Goal: Task Accomplishment & Management: Manage account settings

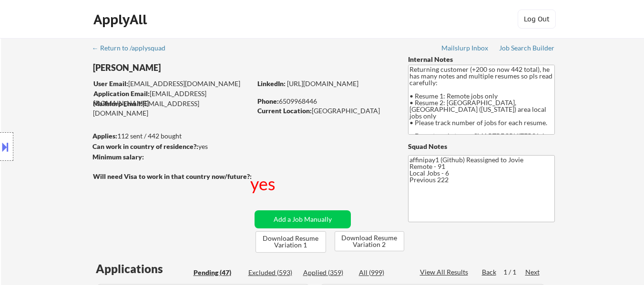
select select ""pending""
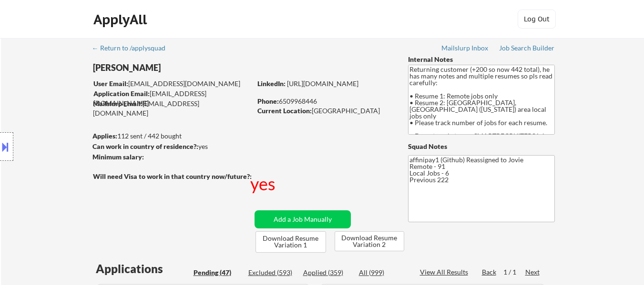
select select ""pending""
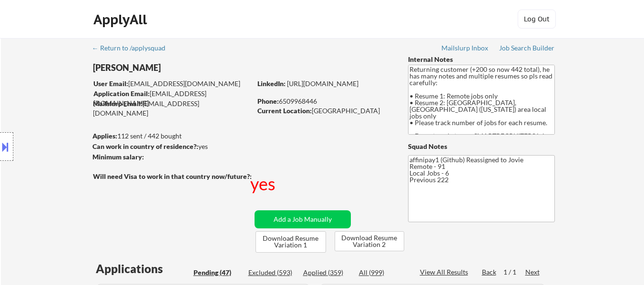
select select ""pending""
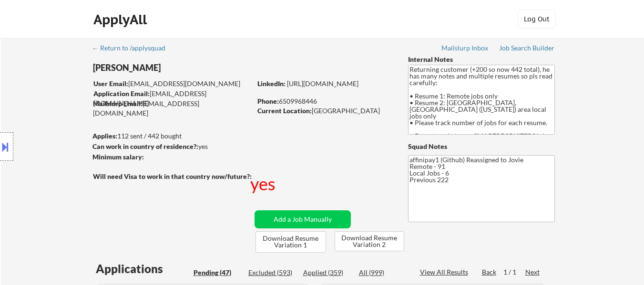
select select ""pending""
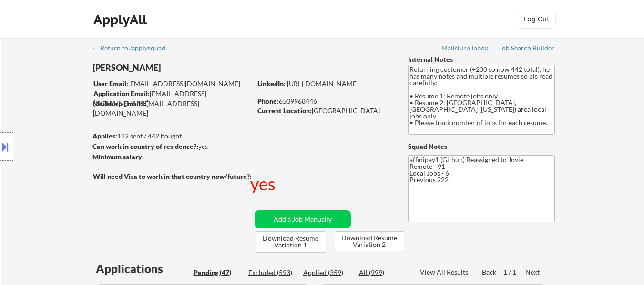
select select ""pending""
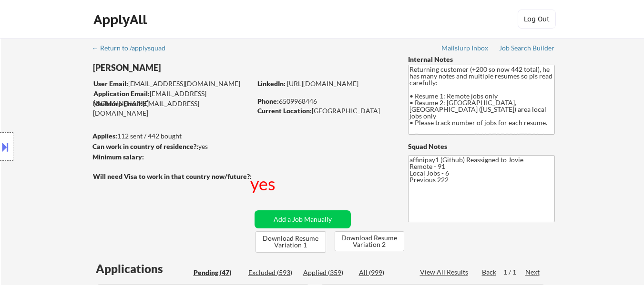
select select ""pending""
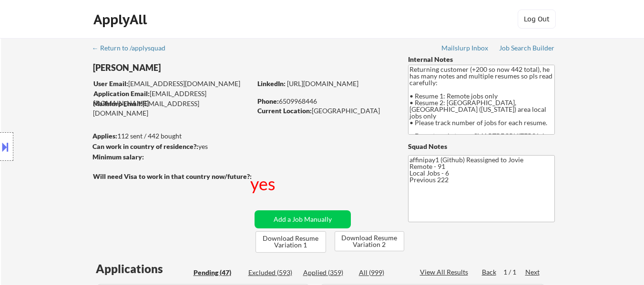
select select ""pending""
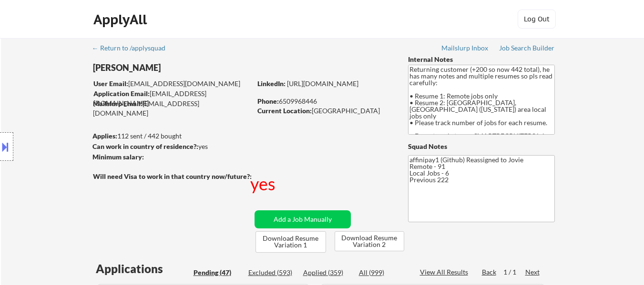
select select ""pending""
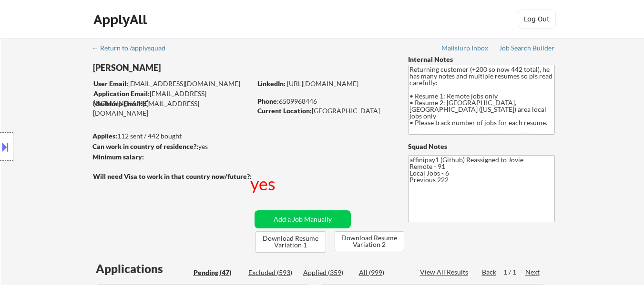
select select ""pending""
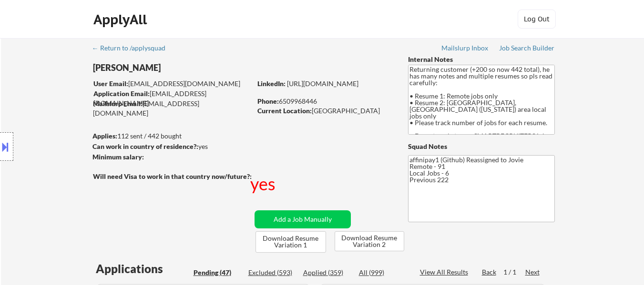
select select ""pending""
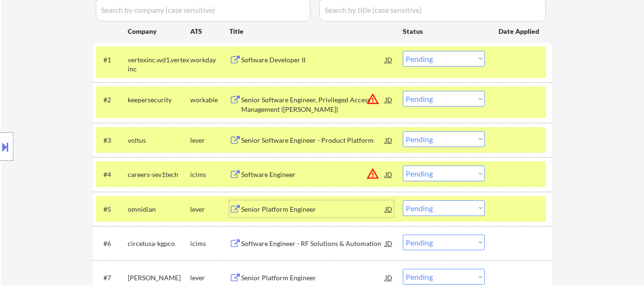
click at [528, 63] on div at bounding box center [519, 59] width 42 height 17
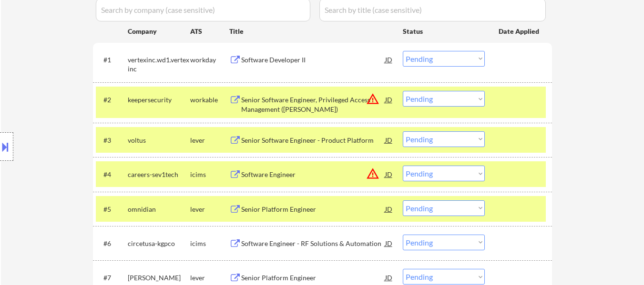
click at [526, 102] on div at bounding box center [519, 99] width 42 height 17
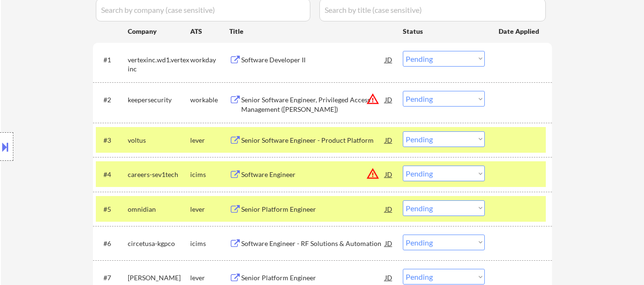
drag, startPoint x: 523, startPoint y: 140, endPoint x: 520, endPoint y: 150, distance: 10.4
click at [523, 141] on div at bounding box center [519, 140] width 42 height 17
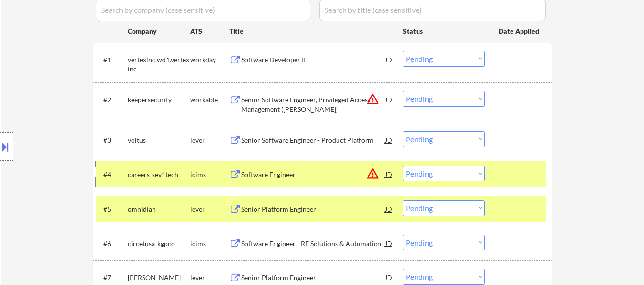
click at [519, 169] on div at bounding box center [519, 174] width 42 height 17
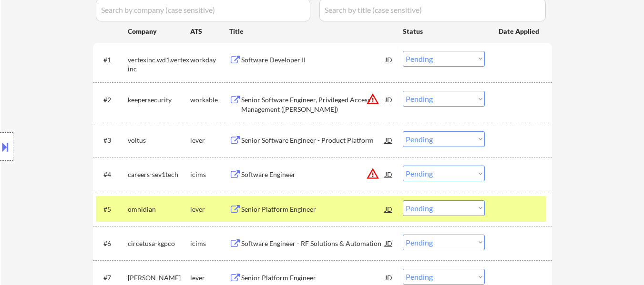
click at [520, 211] on div at bounding box center [519, 209] width 42 height 17
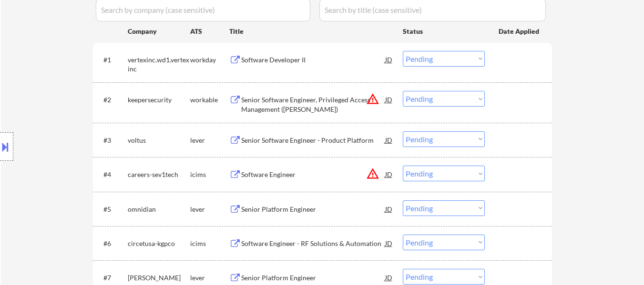
click at [279, 62] on div "Software Developer II" at bounding box center [313, 60] width 144 height 10
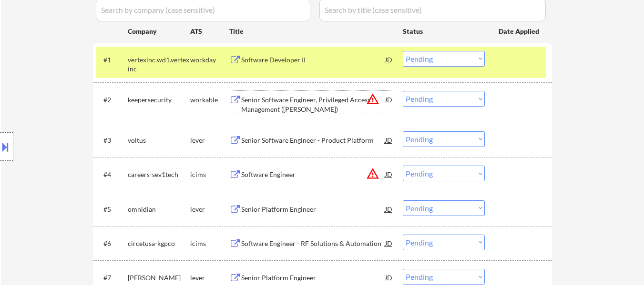
click at [316, 101] on div "Senior Software Engineer, Privileged Access Management ([PERSON_NAME])" at bounding box center [313, 104] width 144 height 19
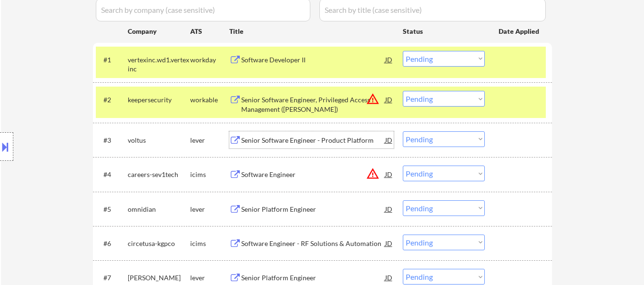
click at [306, 138] on div "Senior Software Engineer - Product Platform" at bounding box center [313, 141] width 144 height 10
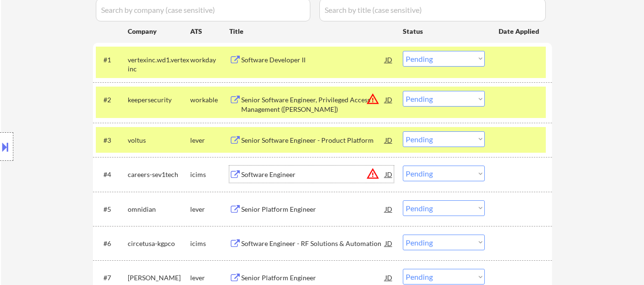
click at [276, 173] on div "Software Engineer" at bounding box center [313, 175] width 144 height 10
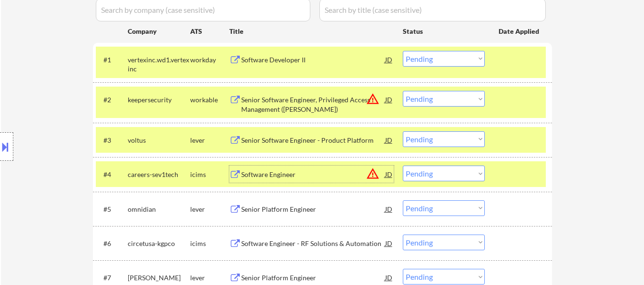
click at [274, 212] on div "Senior Platform Engineer" at bounding box center [313, 210] width 144 height 10
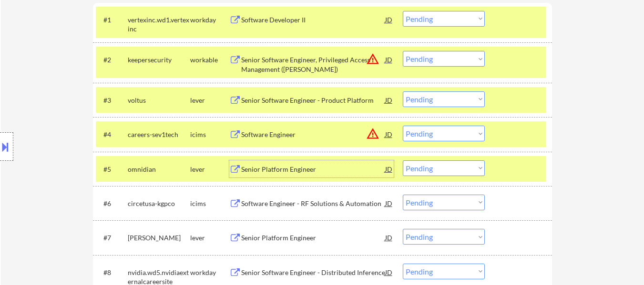
scroll to position [381, 0]
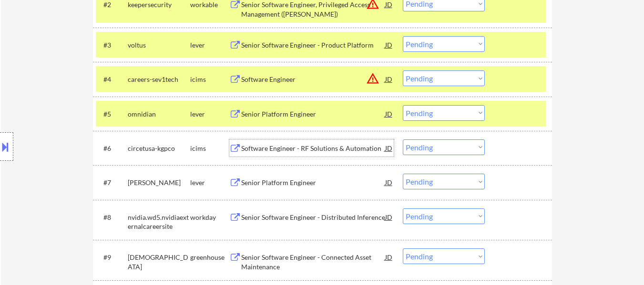
click at [295, 149] on div "Software Engineer - RF Solutions & Automation" at bounding box center [313, 149] width 144 height 10
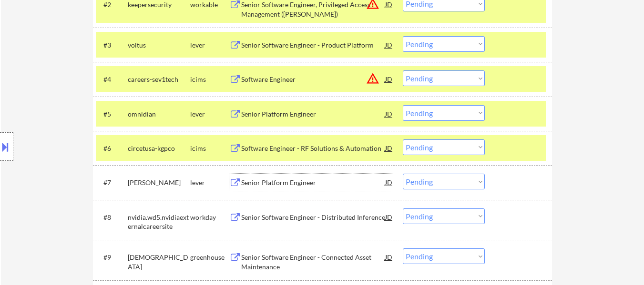
click at [301, 183] on div "Senior Platform Engineer" at bounding box center [313, 183] width 144 height 10
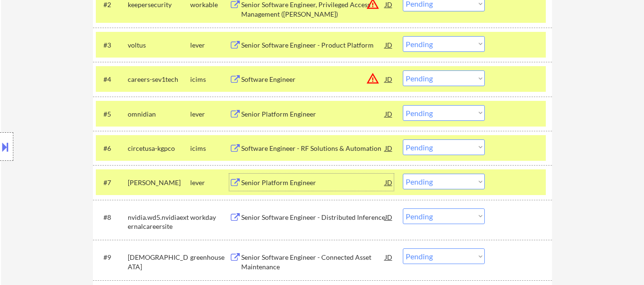
click at [306, 217] on div "Senior Software Engineer - Distributed Inference" at bounding box center [313, 218] width 144 height 10
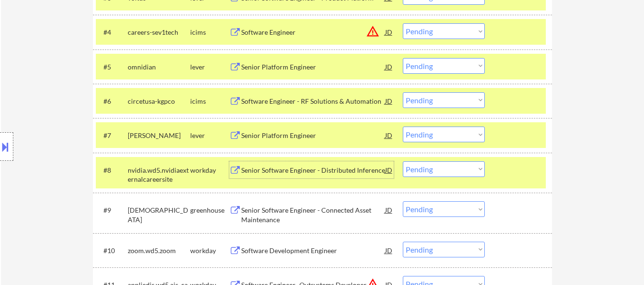
scroll to position [429, 0]
click at [305, 213] on div "Senior Software Engineer - Connected Asset Maintenance" at bounding box center [313, 214] width 144 height 19
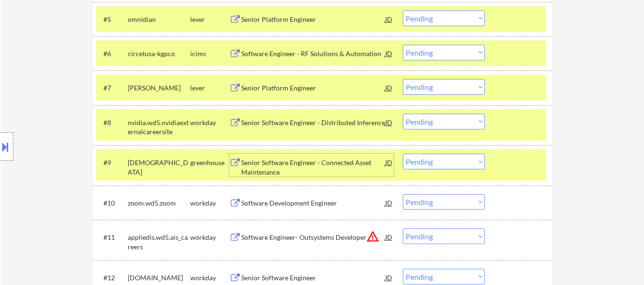
scroll to position [477, 0]
click at [305, 200] on div "Software Development Engineer" at bounding box center [313, 203] width 144 height 10
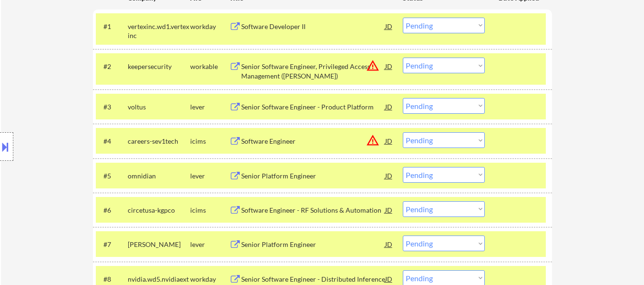
scroll to position [292, 0]
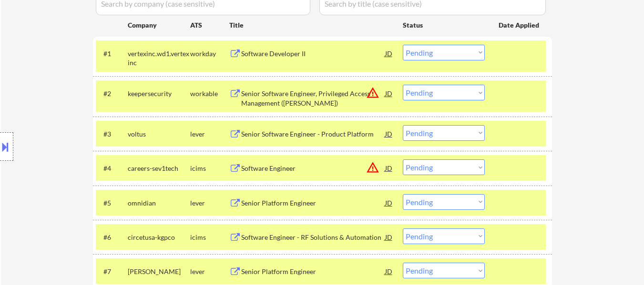
click at [286, 57] on div "Software Developer II" at bounding box center [313, 54] width 144 height 10
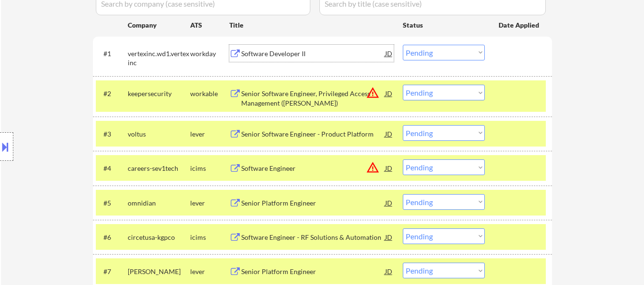
click at [459, 49] on select "Choose an option... Pending Applied Excluded (Questions) Excluded (Expired) Exc…" at bounding box center [444, 53] width 82 height 16
click at [403, 45] on select "Choose an option... Pending Applied Excluded (Questions) Excluded (Expired) Exc…" at bounding box center [444, 53] width 82 height 16
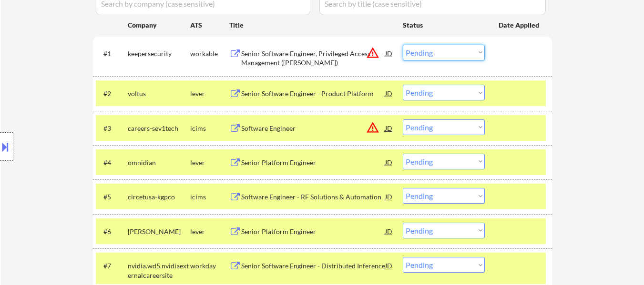
click at [455, 52] on select "Choose an option... Pending Applied Excluded (Questions) Excluded (Expired) Exc…" at bounding box center [444, 53] width 82 height 16
click at [403, 45] on select "Choose an option... Pending Applied Excluded (Questions) Excluded (Expired) Exc…" at bounding box center [444, 53] width 82 height 16
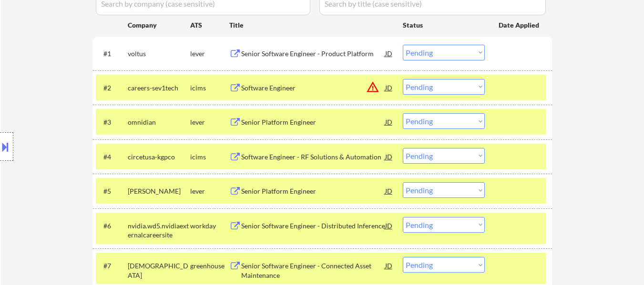
click at [467, 91] on select "Choose an option... Pending Applied Excluded (Questions) Excluded (Expired) Exc…" at bounding box center [444, 87] width 82 height 16
click at [447, 50] on select "Choose an option... Pending Applied Excluded (Questions) Excluded (Expired) Exc…" at bounding box center [444, 53] width 82 height 16
click at [403, 45] on select "Choose an option... Pending Applied Excluded (Questions) Excluded (Expired) Exc…" at bounding box center [444, 53] width 82 height 16
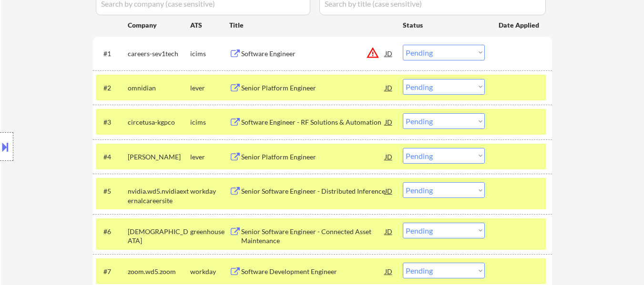
click at [450, 53] on select "Choose an option... Pending Applied Excluded (Questions) Excluded (Expired) Exc…" at bounding box center [444, 53] width 82 height 16
click at [403, 45] on select "Choose an option... Pending Applied Excluded (Questions) Excluded (Expired) Exc…" at bounding box center [444, 53] width 82 height 16
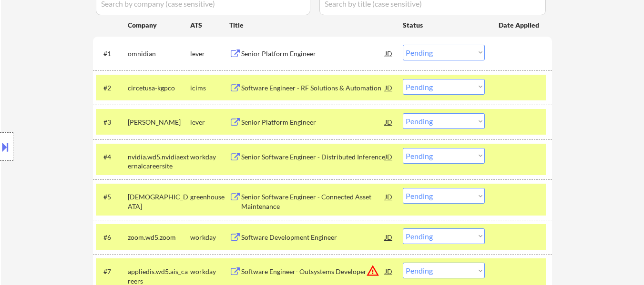
click at [296, 52] on div "Senior Platform Engineer" at bounding box center [313, 54] width 144 height 10
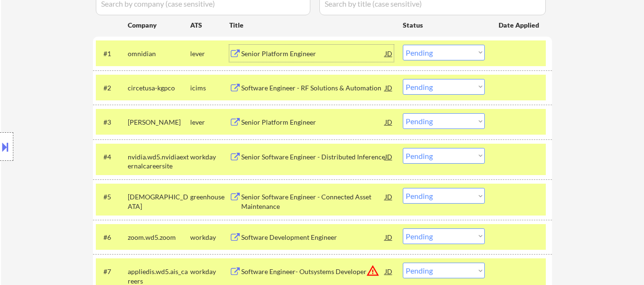
click at [471, 53] on select "Choose an option... Pending Applied Excluded (Questions) Excluded (Expired) Exc…" at bounding box center [444, 53] width 82 height 16
click at [403, 45] on select "Choose an option... Pending Applied Excluded (Questions) Excluded (Expired) Exc…" at bounding box center [444, 53] width 82 height 16
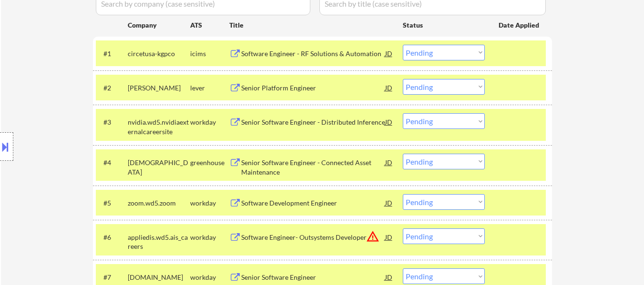
click at [463, 53] on select "Choose an option... Pending Applied Excluded (Questions) Excluded (Expired) Exc…" at bounding box center [444, 53] width 82 height 16
click at [403, 45] on select "Choose an option... Pending Applied Excluded (Questions) Excluded (Expired) Exc…" at bounding box center [444, 53] width 82 height 16
click at [307, 91] on div "Senior Platform Engineer" at bounding box center [313, 88] width 144 height 10
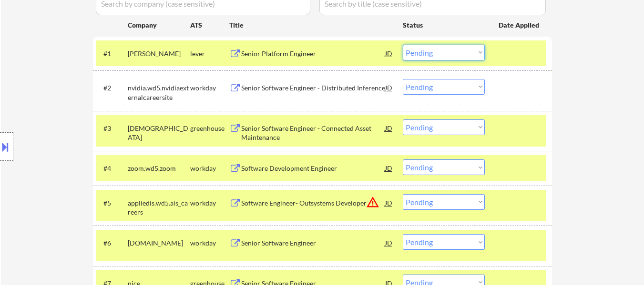
click at [476, 51] on select "Choose an option... Pending Applied Excluded (Questions) Excluded (Expired) Exc…" at bounding box center [444, 53] width 82 height 16
click at [403, 45] on select "Choose an option... Pending Applied Excluded (Questions) Excluded (Expired) Exc…" at bounding box center [444, 53] width 82 height 16
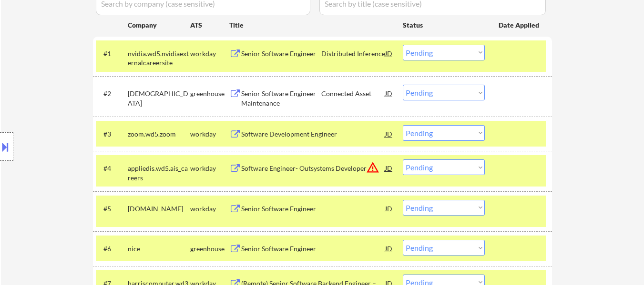
click at [280, 51] on div "Senior Software Engineer - Distributed Inference" at bounding box center [313, 54] width 144 height 10
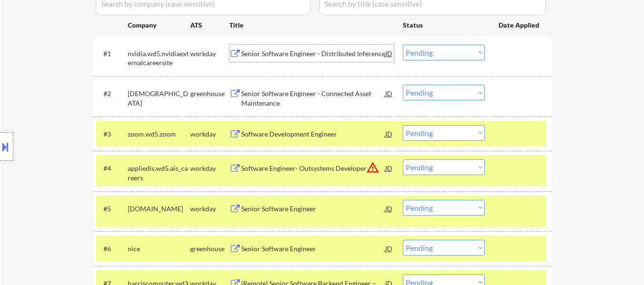
click at [453, 53] on select "Choose an option... Pending Applied Excluded (Questions) Excluded (Expired) Exc…" at bounding box center [444, 53] width 82 height 16
click at [403, 45] on select "Choose an option... Pending Applied Excluded (Questions) Excluded (Expired) Exc…" at bounding box center [444, 53] width 82 height 16
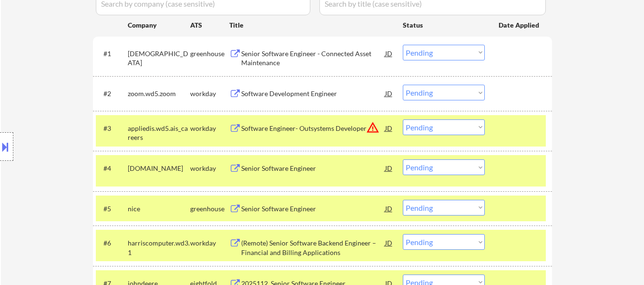
click at [333, 50] on div "Senior Software Engineer - Connected Asset Maintenance" at bounding box center [313, 58] width 144 height 19
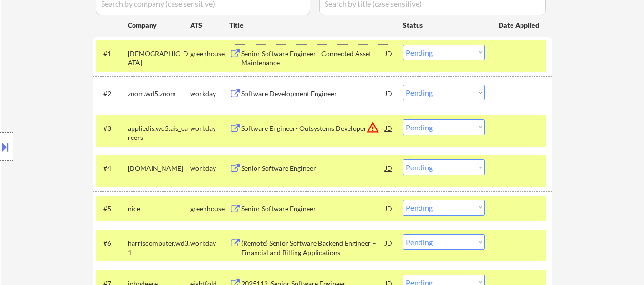
click at [449, 49] on select "Choose an option... Pending Applied Excluded (Questions) Excluded (Expired) Exc…" at bounding box center [444, 53] width 82 height 16
click at [403, 45] on select "Choose an option... Pending Applied Excluded (Questions) Excluded (Expired) Exc…" at bounding box center [444, 53] width 82 height 16
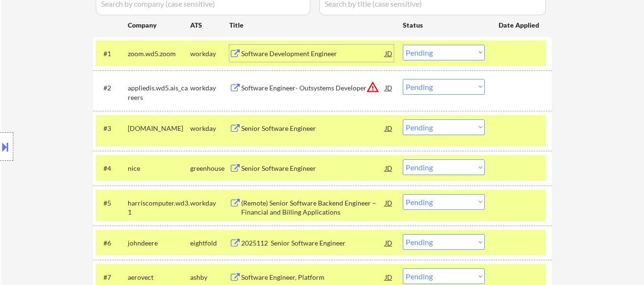
click at [297, 51] on div "Software Development Engineer" at bounding box center [313, 54] width 144 height 10
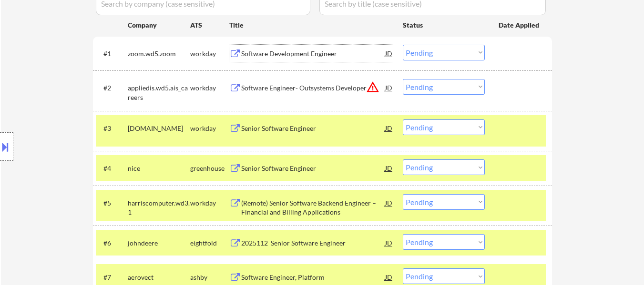
drag, startPoint x: 469, startPoint y: 50, endPoint x: 469, endPoint y: 56, distance: 6.2
click at [469, 50] on select "Choose an option... Pending Applied Excluded (Questions) Excluded (Expired) Exc…" at bounding box center [444, 53] width 82 height 16
click at [403, 45] on select "Choose an option... Pending Applied Excluded (Questions) Excluded (Expired) Exc…" at bounding box center [444, 53] width 82 height 16
select select ""pending""
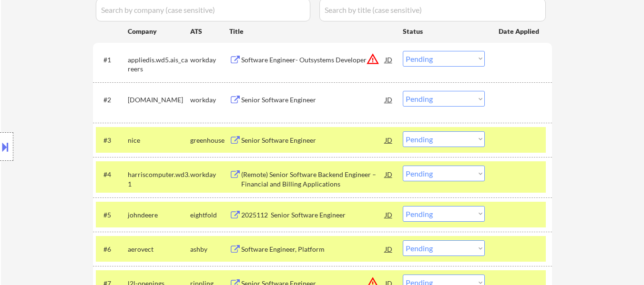
scroll to position [244, 0]
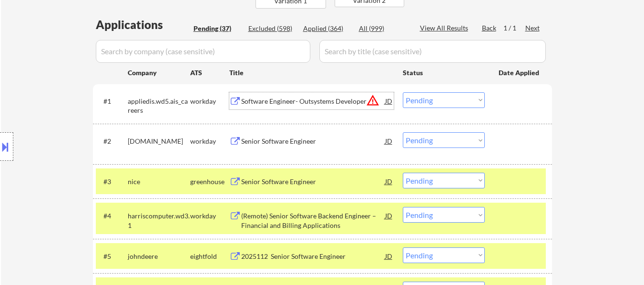
click at [314, 94] on div "Software Engineer- Outsystems Developer" at bounding box center [313, 100] width 144 height 17
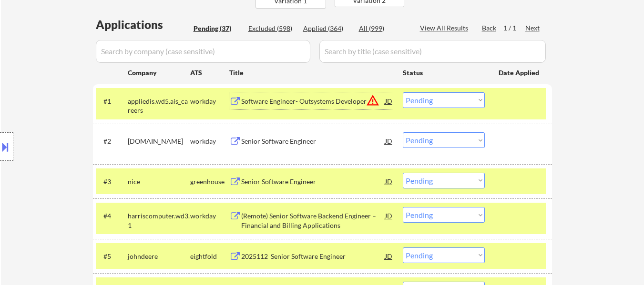
click at [296, 150] on div "Senior Software Engineer" at bounding box center [313, 140] width 144 height 17
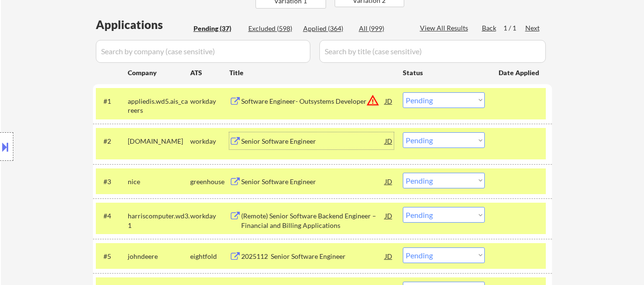
click at [307, 181] on div "Senior Software Engineer" at bounding box center [313, 182] width 144 height 10
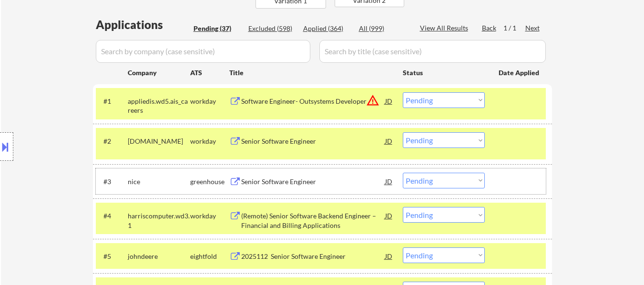
click at [527, 187] on div at bounding box center [519, 181] width 42 height 17
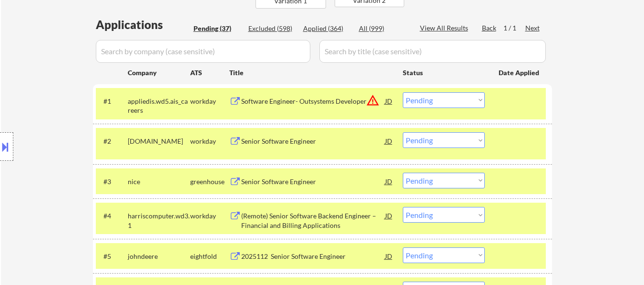
click at [287, 231] on div "#4 harriscomputer.wd3.1 workday (Remote) Senior Software Backend Engineer – Fin…" at bounding box center [321, 218] width 450 height 31
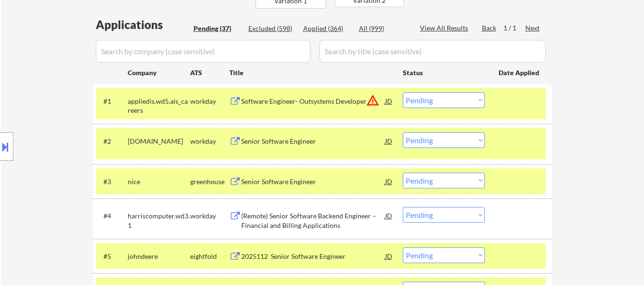
click at [317, 225] on div "(Remote) Senior Software Backend Engineer – Financial and Billing Applications" at bounding box center [313, 221] width 144 height 19
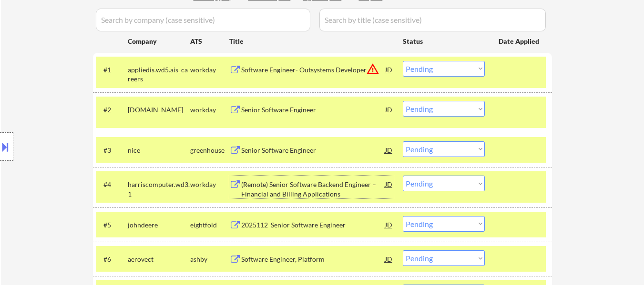
scroll to position [292, 0]
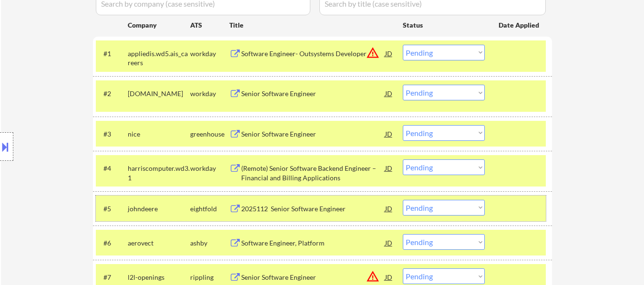
click at [509, 196] on div "#5 johndeere eightfold 2025112 Senior Software Engineer JD warning_amber Choose…" at bounding box center [321, 209] width 450 height 26
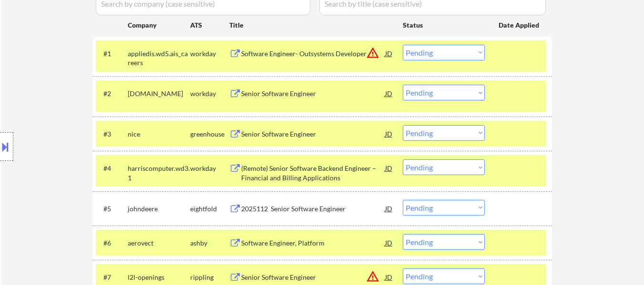
click at [353, 209] on div "2025112 Senior Software Engineer" at bounding box center [313, 209] width 144 height 10
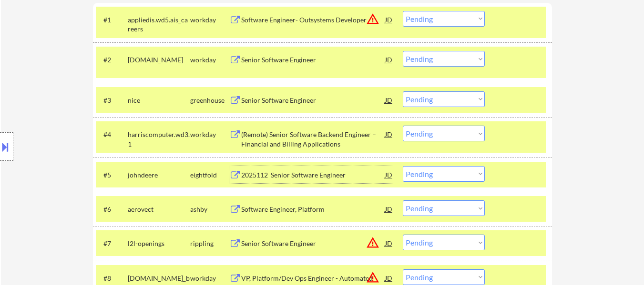
scroll to position [387, 0]
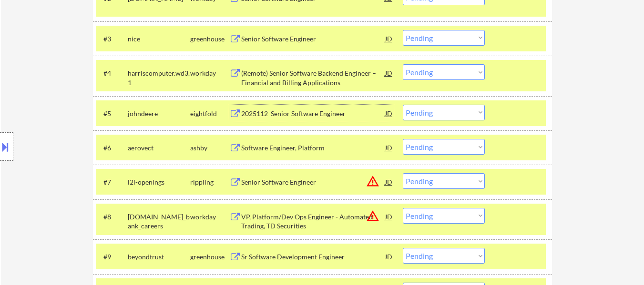
click at [514, 145] on div at bounding box center [519, 147] width 42 height 17
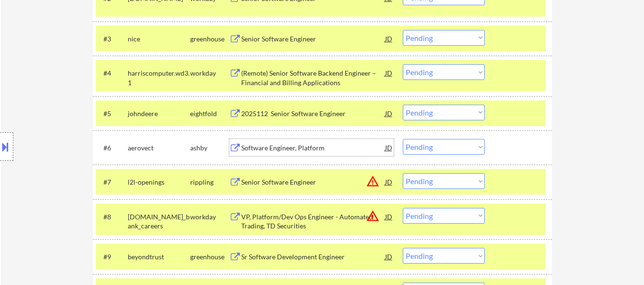
click at [334, 152] on div "Software Engineer, Platform" at bounding box center [313, 148] width 144 height 10
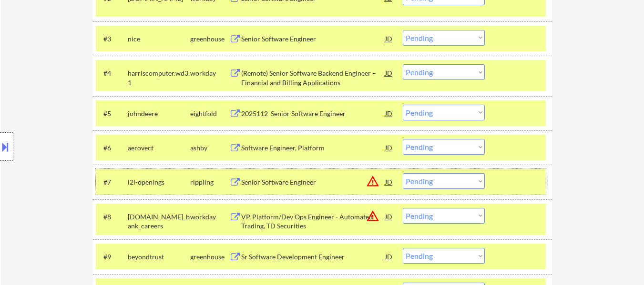
click at [510, 181] on div at bounding box center [519, 181] width 42 height 17
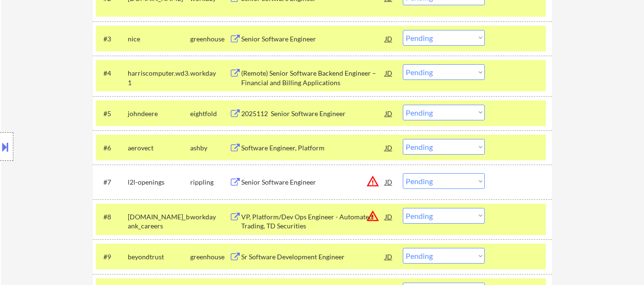
click at [307, 185] on div "Senior Software Engineer" at bounding box center [313, 183] width 144 height 10
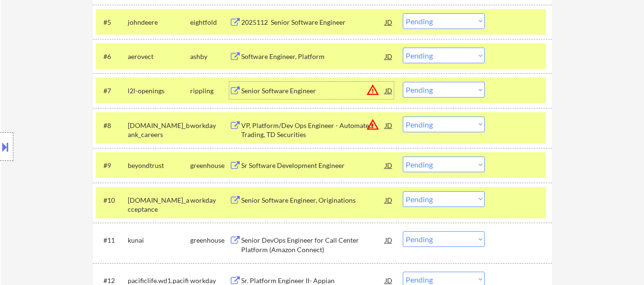
scroll to position [483, 0]
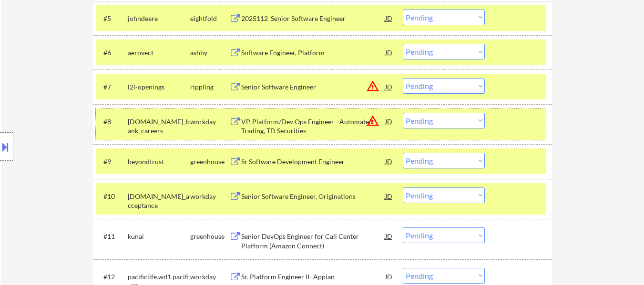
drag, startPoint x: 507, startPoint y: 120, endPoint x: 446, endPoint y: 121, distance: 61.0
click at [507, 120] on div at bounding box center [519, 121] width 42 height 17
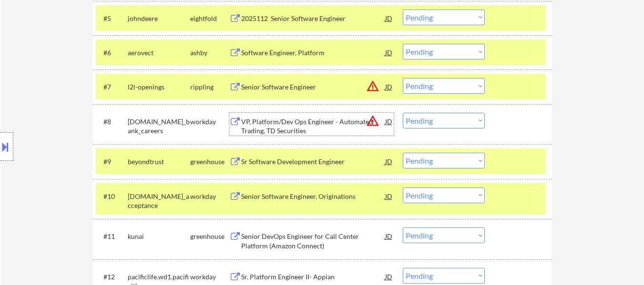
click at [348, 125] on div "VP, Platform/Dev Ops Engineer - Automated Trading, TD Securities" at bounding box center [313, 126] width 144 height 19
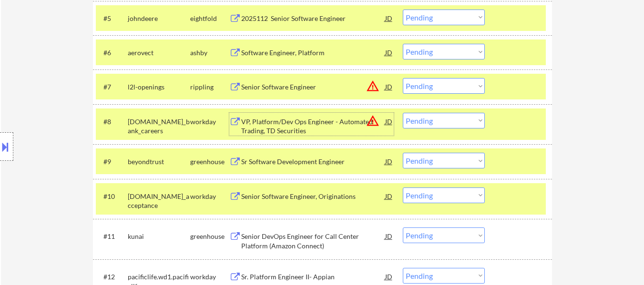
click at [517, 159] on div at bounding box center [519, 161] width 42 height 17
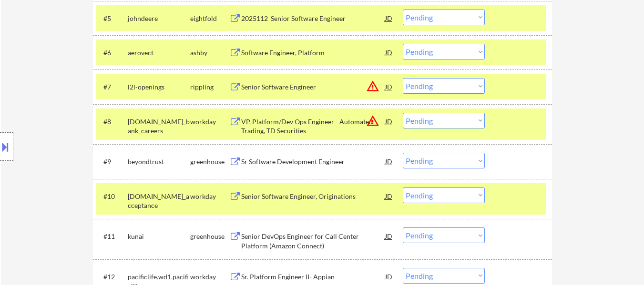
click at [333, 161] on div "Sr Software Development Engineer" at bounding box center [313, 162] width 144 height 10
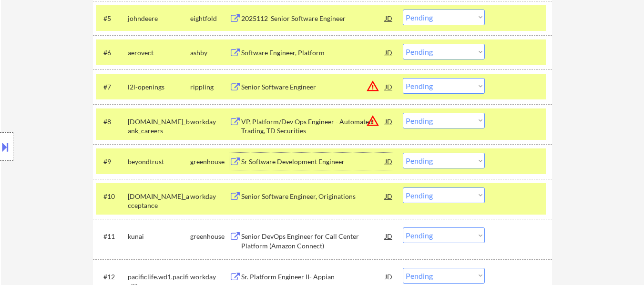
click at [509, 192] on div at bounding box center [519, 196] width 42 height 17
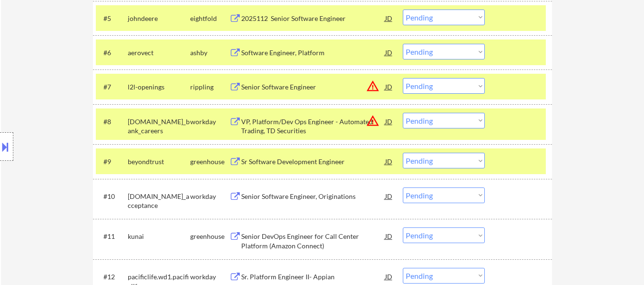
click at [356, 196] on div "Senior Software Engineer, Originations" at bounding box center [313, 197] width 144 height 10
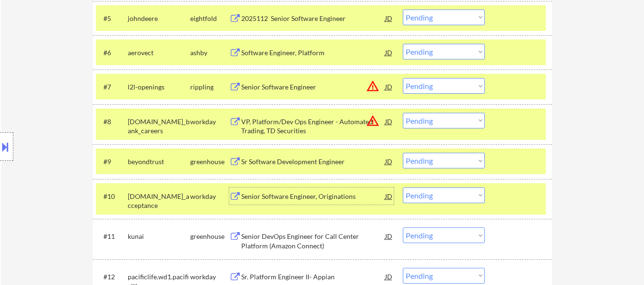
click at [442, 120] on select "Choose an option... Pending Applied Excluded (Questions) Excluded (Expired) Exc…" at bounding box center [444, 121] width 82 height 16
click at [403, 113] on select "Choose an option... Pending Applied Excluded (Questions) Excluded (Expired) Exc…" at bounding box center [444, 121] width 82 height 16
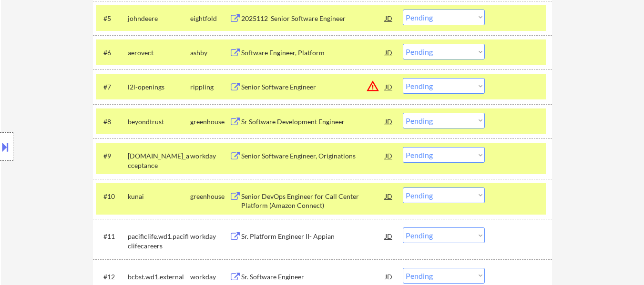
click at [462, 118] on select "Choose an option... Pending Applied Excluded (Questions) Excluded (Expired) Exc…" at bounding box center [444, 121] width 82 height 16
click at [403, 113] on select "Choose an option... Pending Applied Excluded (Questions) Excluded (Expired) Exc…" at bounding box center [444, 121] width 82 height 16
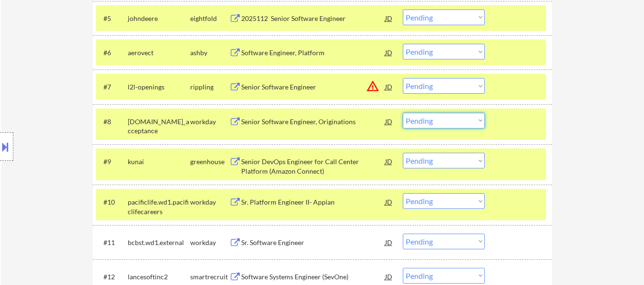
click at [476, 114] on select "Choose an option... Pending Applied Excluded (Questions) Excluded (Expired) Exc…" at bounding box center [444, 121] width 82 height 16
click at [403, 113] on select "Choose an option... Pending Applied Excluded (Questions) Excluded (Expired) Exc…" at bounding box center [444, 121] width 82 height 16
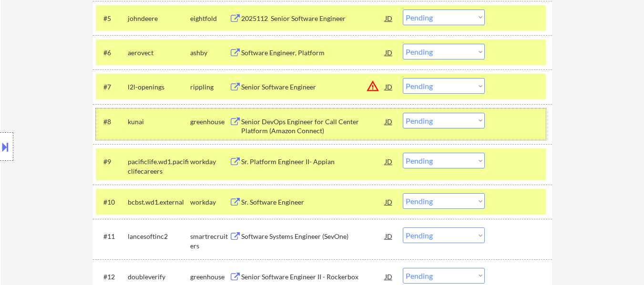
click at [513, 126] on div at bounding box center [519, 121] width 42 height 17
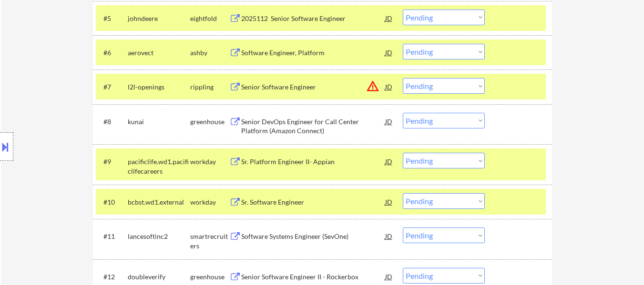
click at [323, 118] on div "Senior DevOps Engineer for Call Center Platform (Amazon Connect)" at bounding box center [313, 126] width 144 height 19
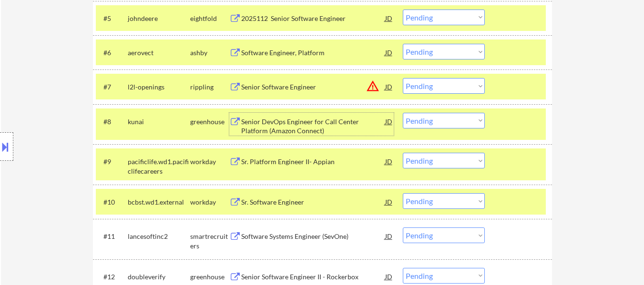
click at [500, 164] on div at bounding box center [519, 161] width 42 height 17
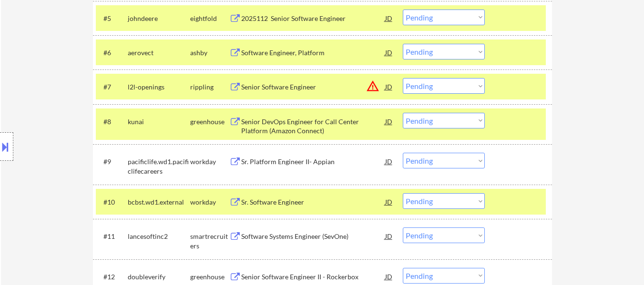
click at [313, 173] on div "#9 pacificlife.wd1.pacificlifecareers workday Sr. Platform Engineer II- Appian …" at bounding box center [321, 164] width 450 height 31
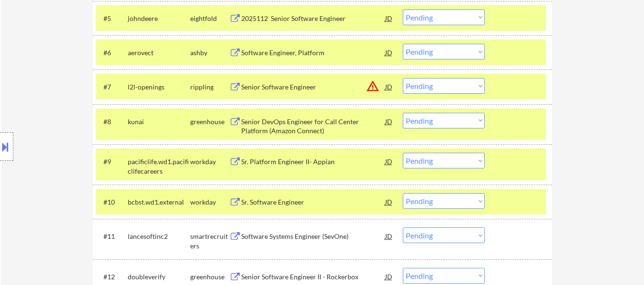
drag, startPoint x: 508, startPoint y: 161, endPoint x: 492, endPoint y: 160, distance: 16.2
click at [508, 160] on div at bounding box center [519, 161] width 42 height 17
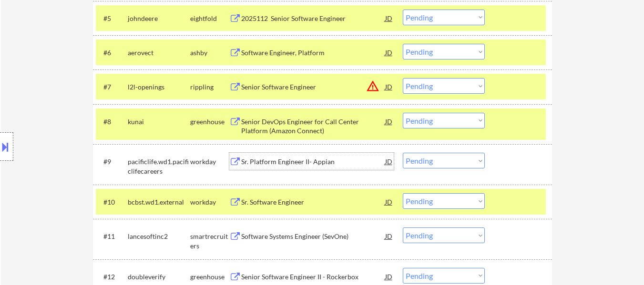
click at [335, 163] on div "Sr. Platform Engineer II- Appian" at bounding box center [313, 162] width 144 height 10
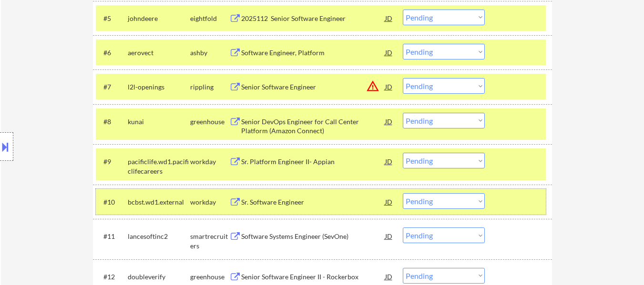
drag, startPoint x: 508, startPoint y: 199, endPoint x: 409, endPoint y: 199, distance: 99.1
click at [508, 198] on div at bounding box center [519, 201] width 42 height 17
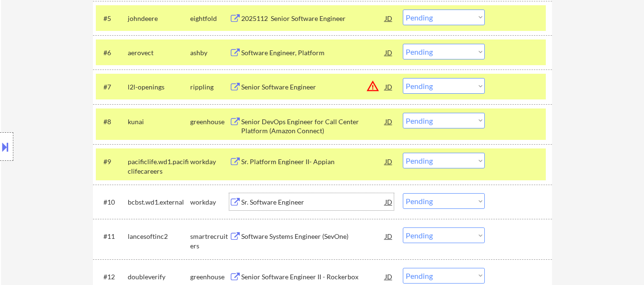
click at [288, 199] on div "Sr. Software Engineer" at bounding box center [313, 203] width 144 height 10
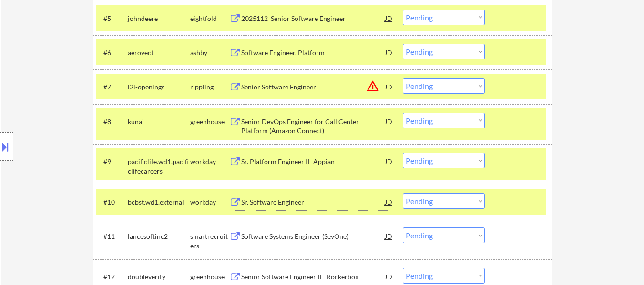
click at [440, 121] on select "Choose an option... Pending Applied Excluded (Questions) Excluded (Expired) Exc…" at bounding box center [444, 121] width 82 height 16
click at [403, 113] on select "Choose an option... Pending Applied Excluded (Questions) Excluded (Expired) Exc…" at bounding box center [444, 121] width 82 height 16
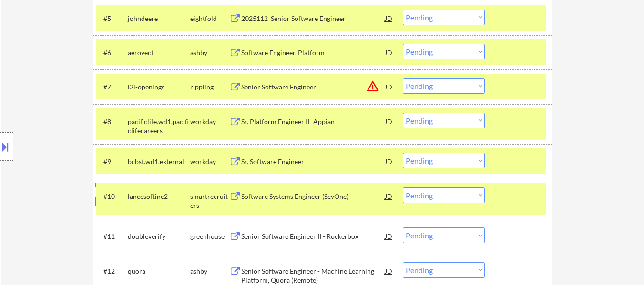
click at [505, 195] on div at bounding box center [519, 196] width 42 height 17
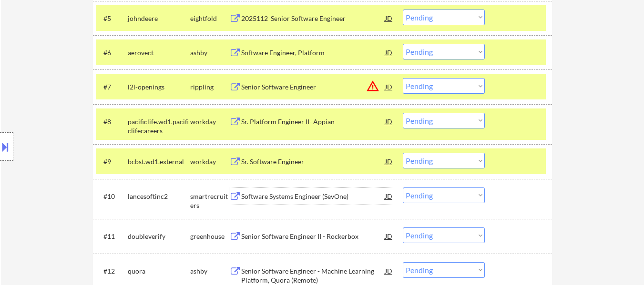
click at [330, 193] on div "Software Systems Engineer (SevOne)" at bounding box center [313, 197] width 144 height 10
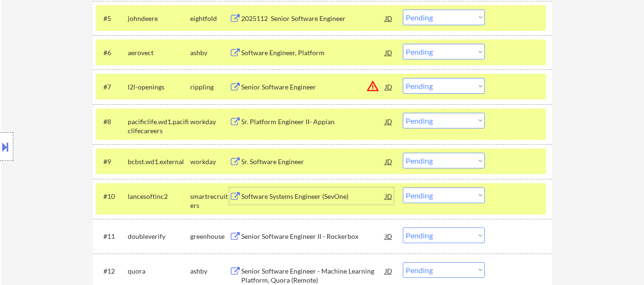
click at [450, 119] on select "Choose an option... Pending Applied Excluded (Questions) Excluded (Expired) Exc…" at bounding box center [444, 121] width 82 height 16
click at [403, 113] on select "Choose an option... Pending Applied Excluded (Questions) Excluded (Expired) Exc…" at bounding box center [444, 121] width 82 height 16
select select ""pending""
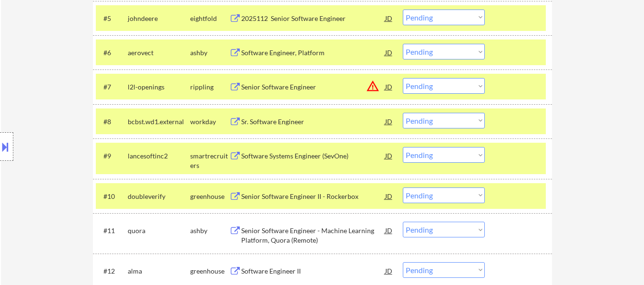
scroll to position [530, 0]
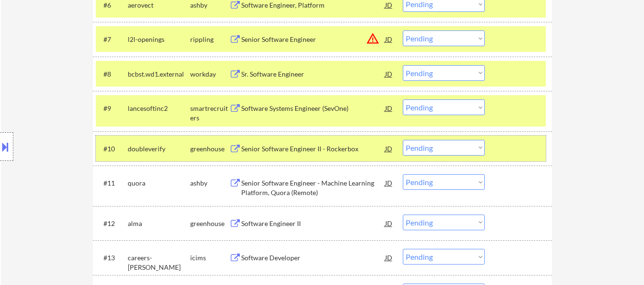
click at [504, 144] on div at bounding box center [519, 148] width 42 height 17
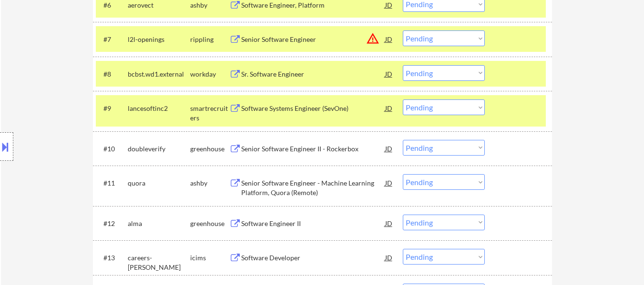
click at [318, 147] on div "Senior Software Engineer II - Rockerbox" at bounding box center [313, 149] width 144 height 10
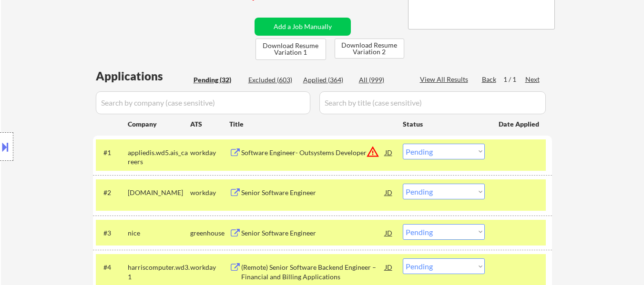
scroll to position [244, 0]
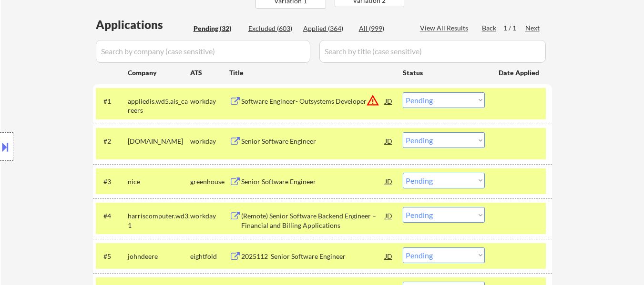
click at [464, 99] on select "Choose an option... Pending Applied Excluded (Questions) Excluded (Expired) Exc…" at bounding box center [444, 100] width 82 height 16
click at [403, 92] on select "Choose an option... Pending Applied Excluded (Questions) Excluded (Expired) Exc…" at bounding box center [444, 100] width 82 height 16
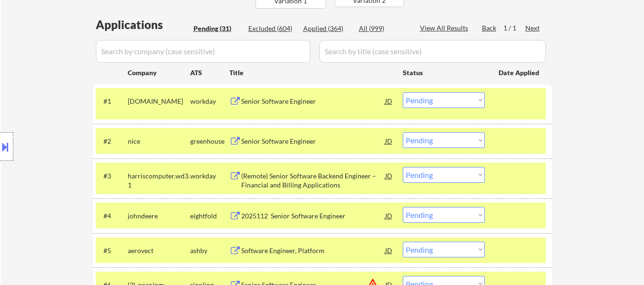
click at [289, 101] on div "Senior Software Engineer" at bounding box center [313, 102] width 144 height 10
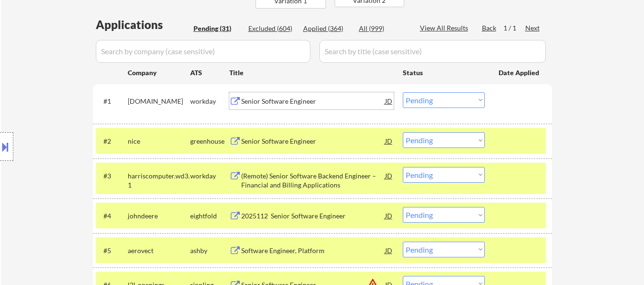
click at [445, 100] on select "Choose an option... Pending Applied Excluded (Questions) Excluded (Expired) Exc…" at bounding box center [444, 100] width 82 height 16
click at [403, 92] on select "Choose an option... Pending Applied Excluded (Questions) Excluded (Expired) Exc…" at bounding box center [444, 100] width 82 height 16
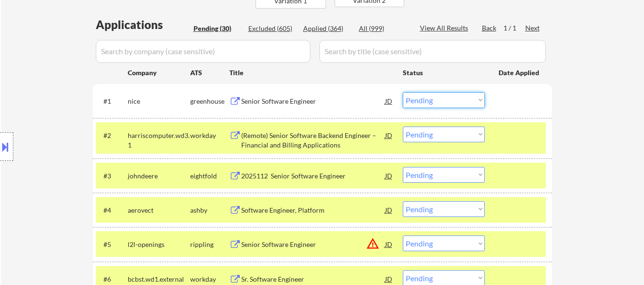
click at [447, 99] on select "Choose an option... Pending Applied Excluded (Questions) Excluded (Expired) Exc…" at bounding box center [444, 100] width 82 height 16
click at [271, 101] on div "Senior Software Engineer" at bounding box center [313, 102] width 144 height 10
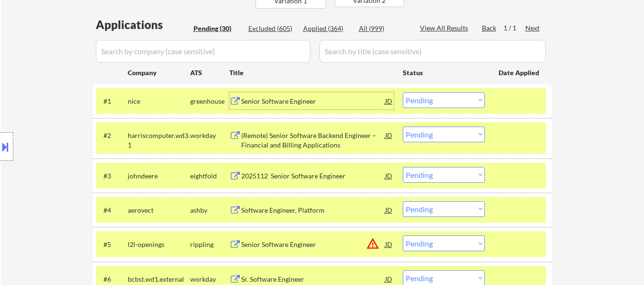
click at [452, 99] on select "Choose an option... Pending Applied Excluded (Questions) Excluded (Expired) Exc…" at bounding box center [444, 100] width 82 height 16
click at [403, 92] on select "Choose an option... Pending Applied Excluded (Questions) Excluded (Expired) Exc…" at bounding box center [444, 100] width 82 height 16
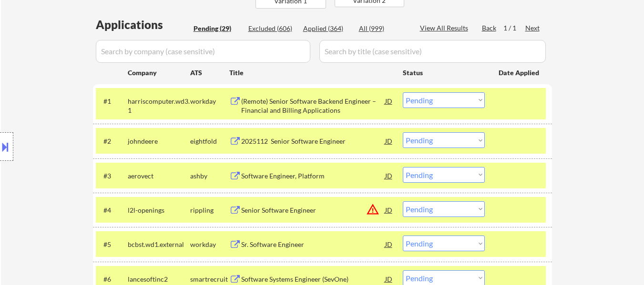
click at [464, 102] on select "Choose an option... Pending Applied Excluded (Questions) Excluded (Expired) Exc…" at bounding box center [444, 100] width 82 height 16
click at [403, 92] on select "Choose an option... Pending Applied Excluded (Questions) Excluded (Expired) Exc…" at bounding box center [444, 100] width 82 height 16
select select ""pending""
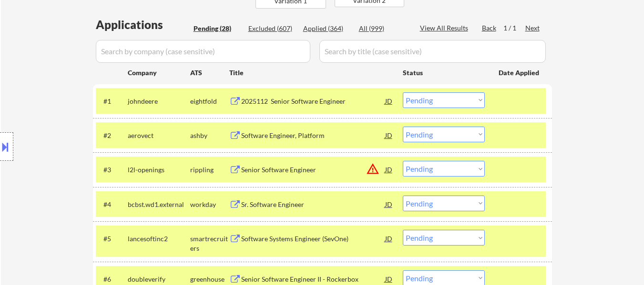
click at [323, 98] on div "2025112 Senior Software Engineer" at bounding box center [313, 102] width 144 height 10
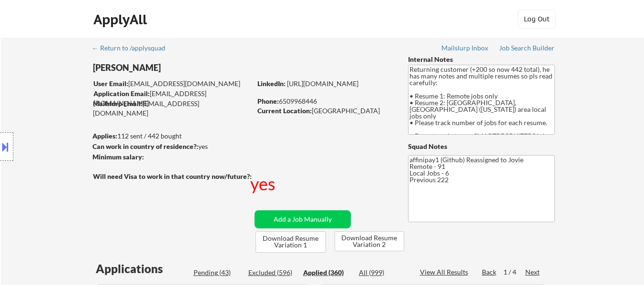
select select ""applied""
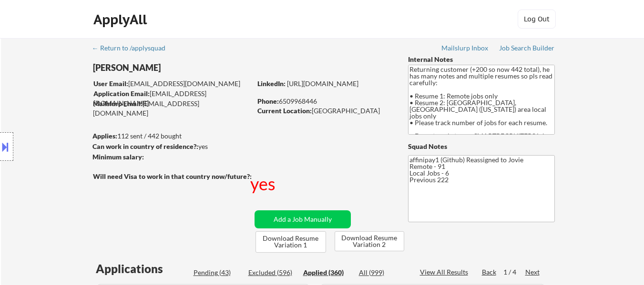
select select ""applied""
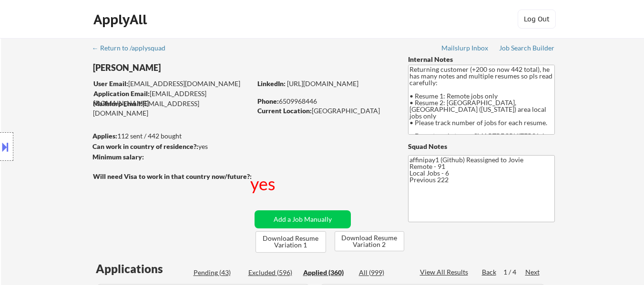
select select ""applied""
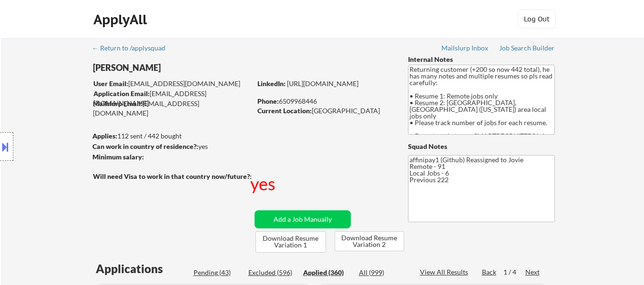
select select ""applied""
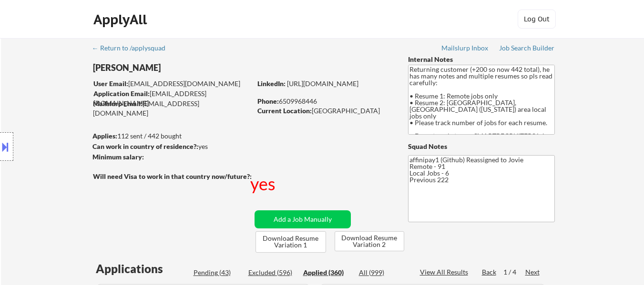
select select ""applied""
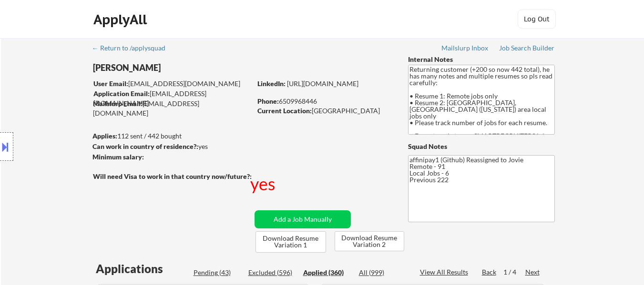
select select ""applied""
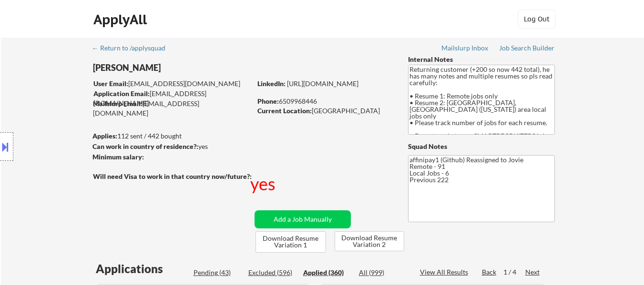
select select ""applied""
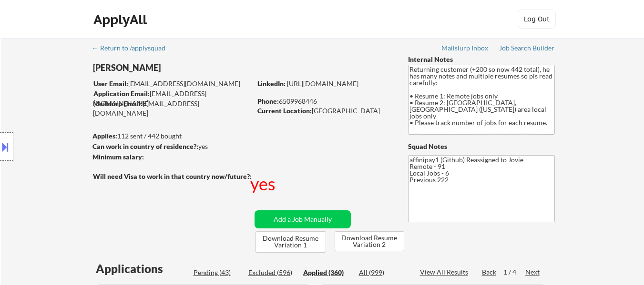
select select ""applied""
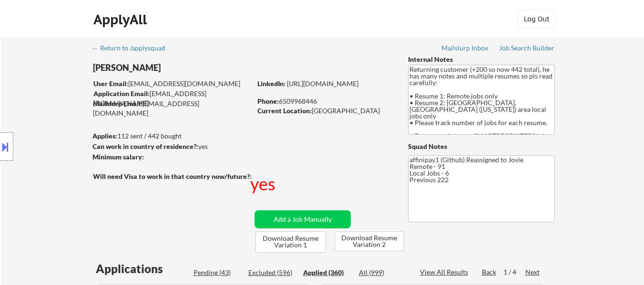
select select ""applied""
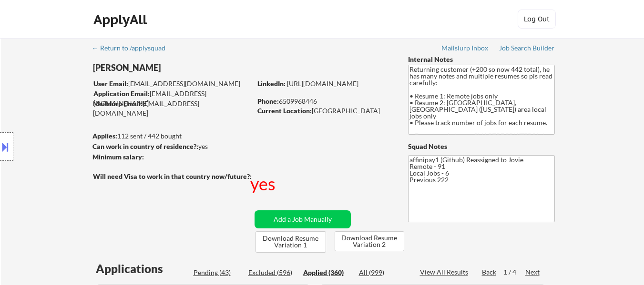
select select ""applied""
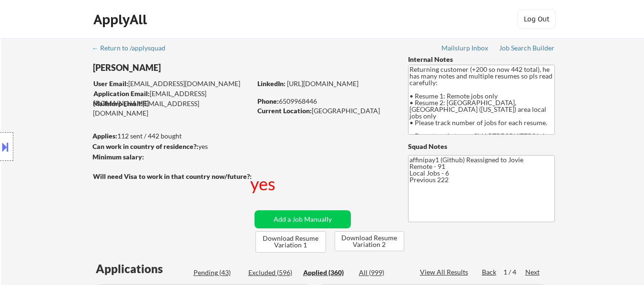
select select ""applied""
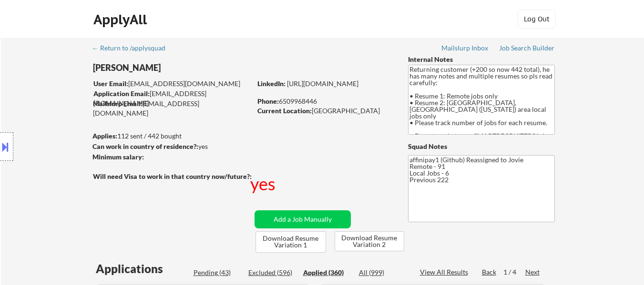
select select ""applied""
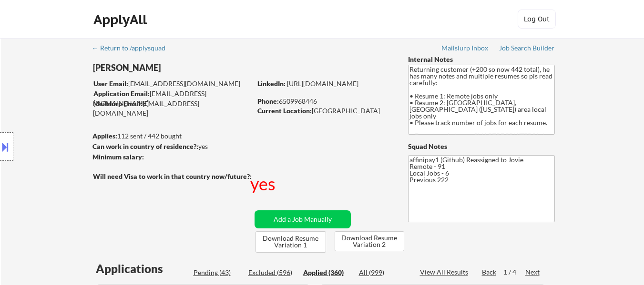
select select ""applied""
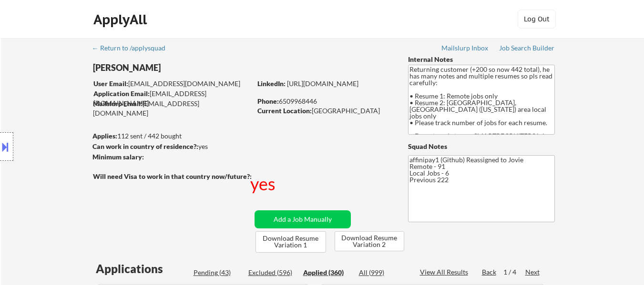
select select ""applied""
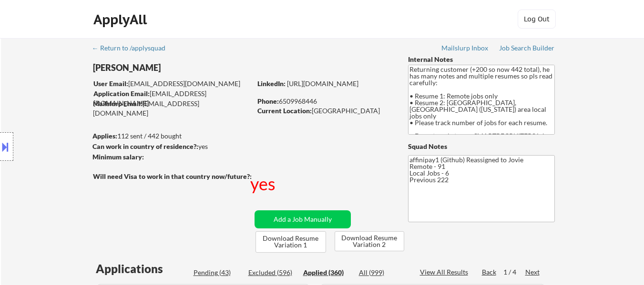
select select ""applied""
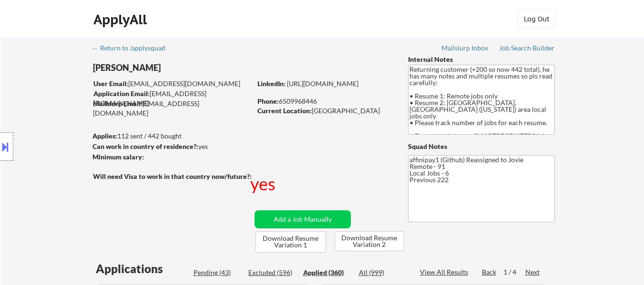
select select ""applied""
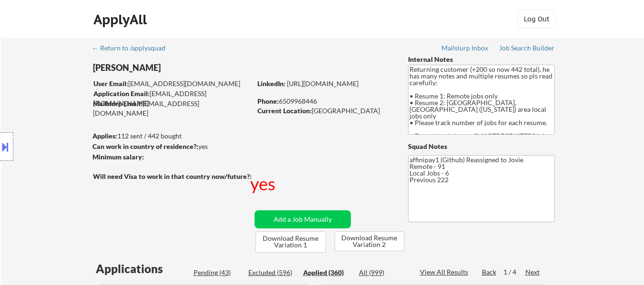
select select ""applied""
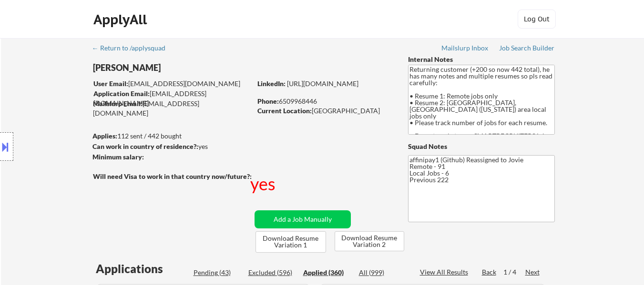
select select ""applied""
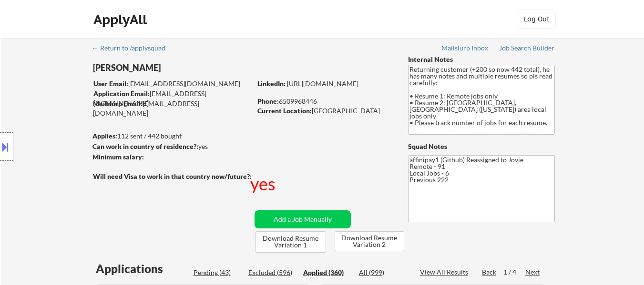
select select ""applied""
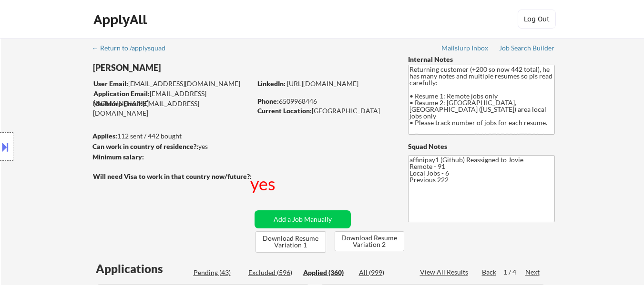
select select ""applied""
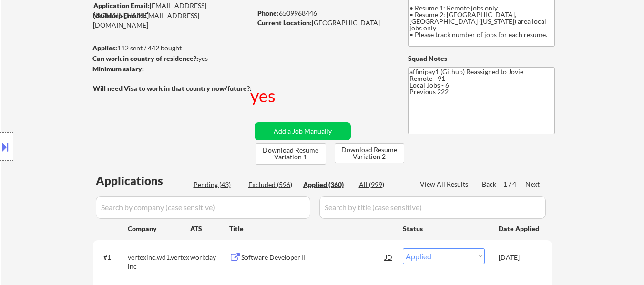
scroll to position [143, 0]
